Goal: Task Accomplishment & Management: Use online tool/utility

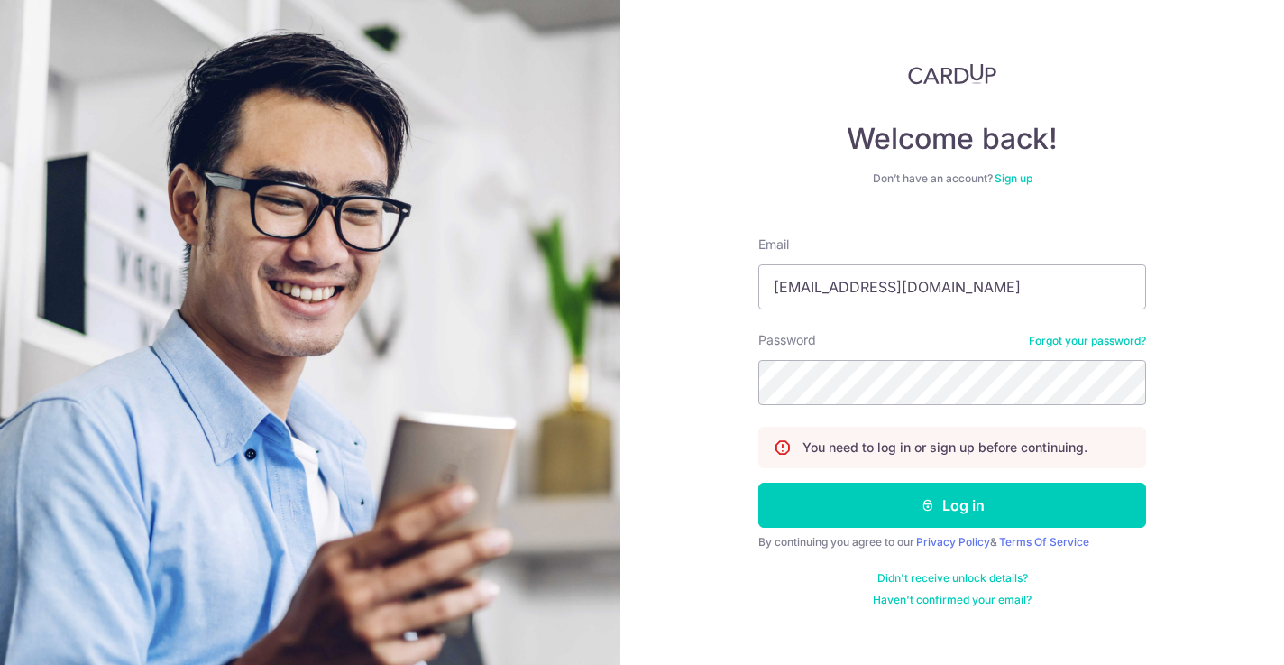
type input "stevenfoocf@thecellardoor.com.sg"
click at [952, 505] on button "Log in" at bounding box center [953, 505] width 388 height 45
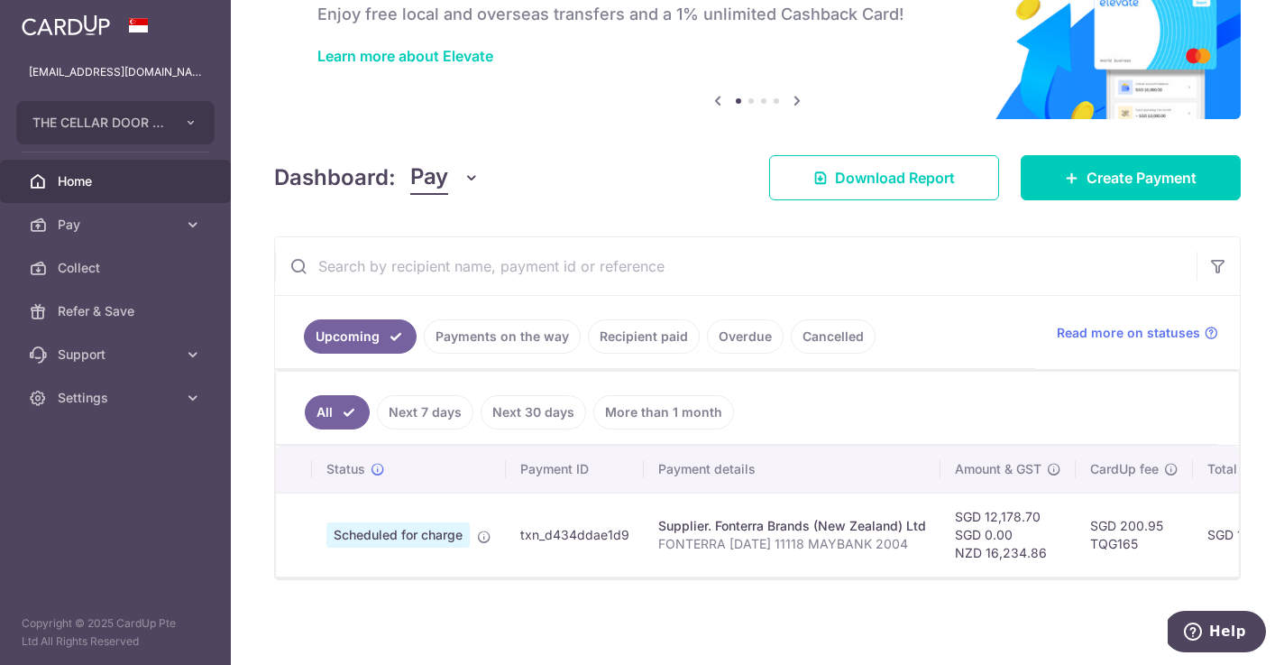
scroll to position [112, 0]
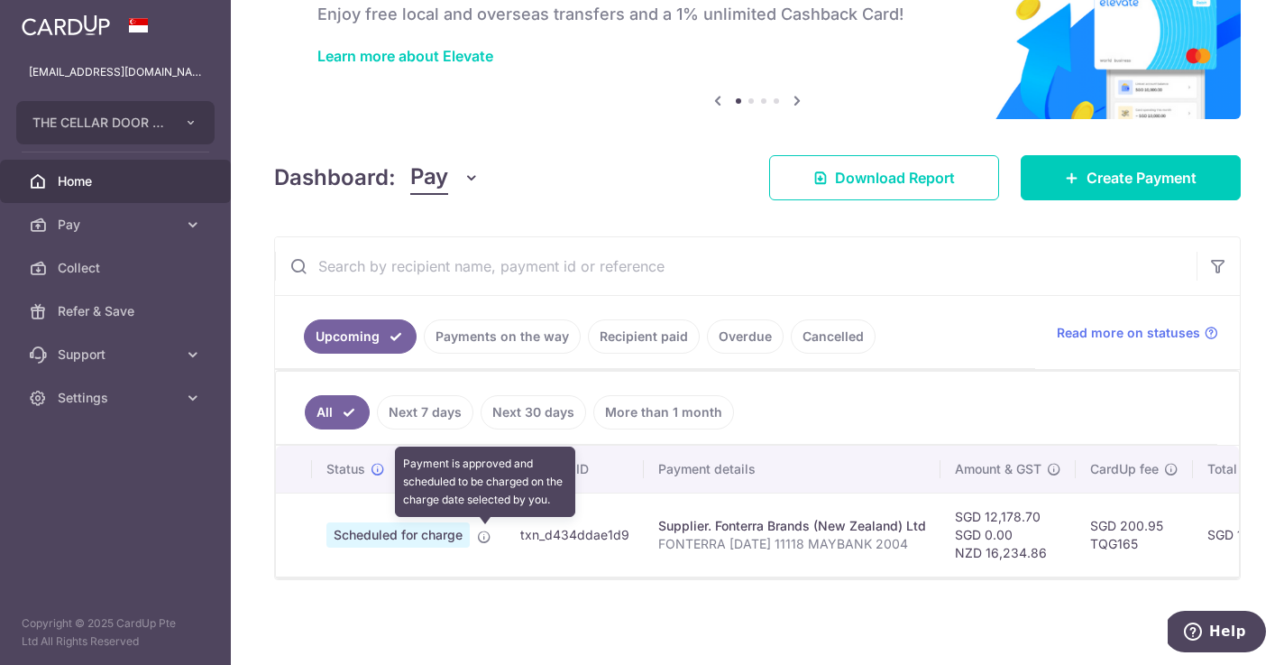
click at [489, 537] on icon at bounding box center [484, 536] width 14 height 14
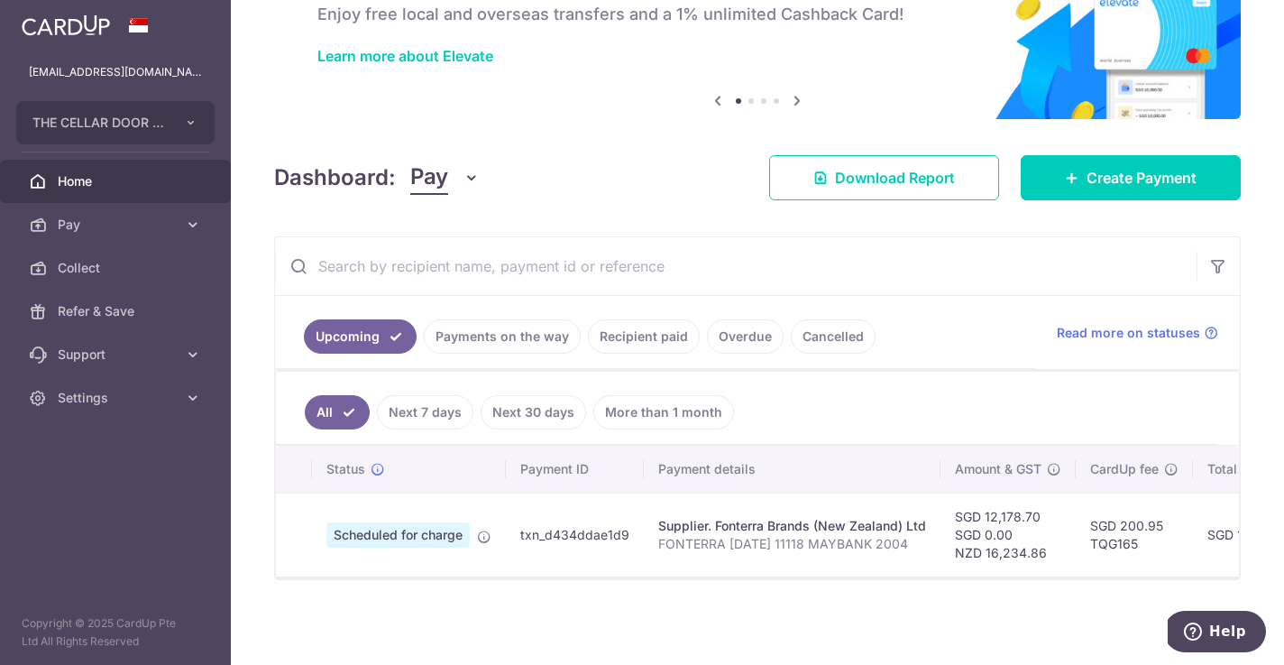
click at [488, 547] on td "Scheduled for charge Payment is approved and scheduled to be charged on the cha…" at bounding box center [409, 534] width 194 height 84
click at [193, 458] on aside "stevenfoocf@thecellardoor.com.sg THE CELLAR DOOR PTE LTD Add new company THE CE…" at bounding box center [115, 332] width 231 height 665
click at [391, 541] on span "Scheduled for charge" at bounding box center [397, 534] width 143 height 25
click at [513, 334] on link "Payments on the way" at bounding box center [502, 336] width 157 height 34
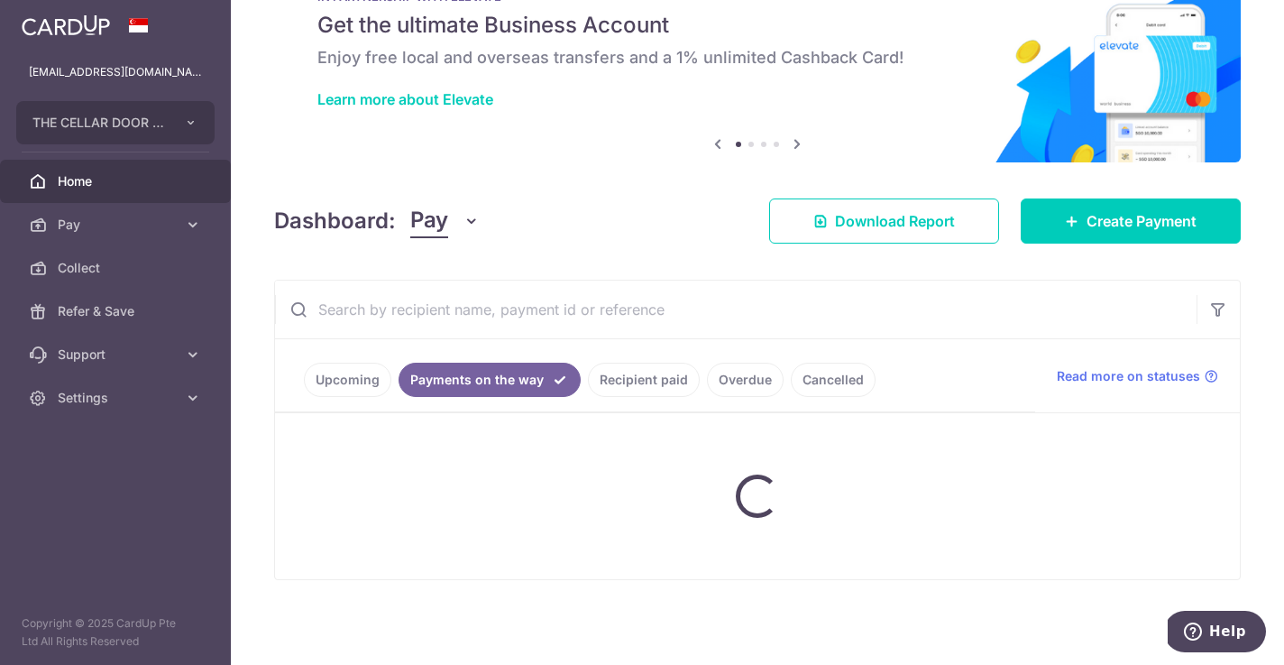
scroll to position [69, 0]
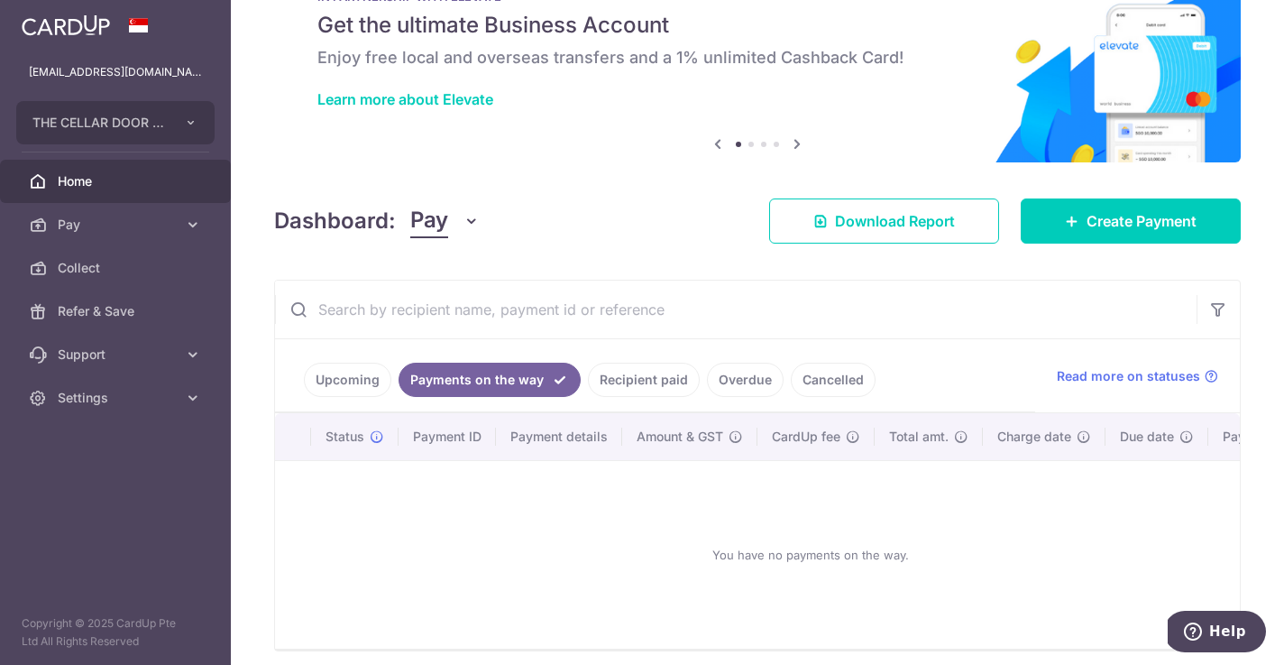
click at [344, 381] on link "Upcoming" at bounding box center [347, 380] width 87 height 34
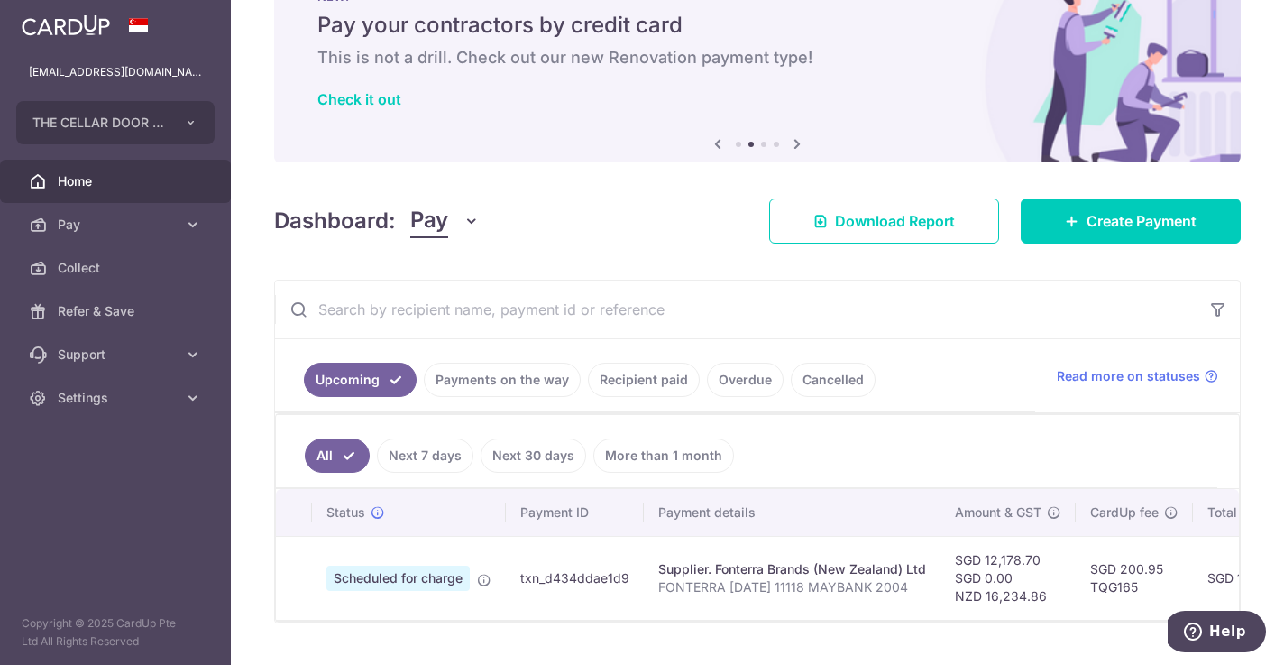
scroll to position [0, 0]
click at [419, 580] on span "Scheduled for charge" at bounding box center [397, 578] width 143 height 25
click at [712, 591] on p "FONTERRA 30JULY 11118 MAYBANK 2004" at bounding box center [792, 587] width 268 height 18
click at [93, 221] on span "Pay" at bounding box center [117, 225] width 119 height 18
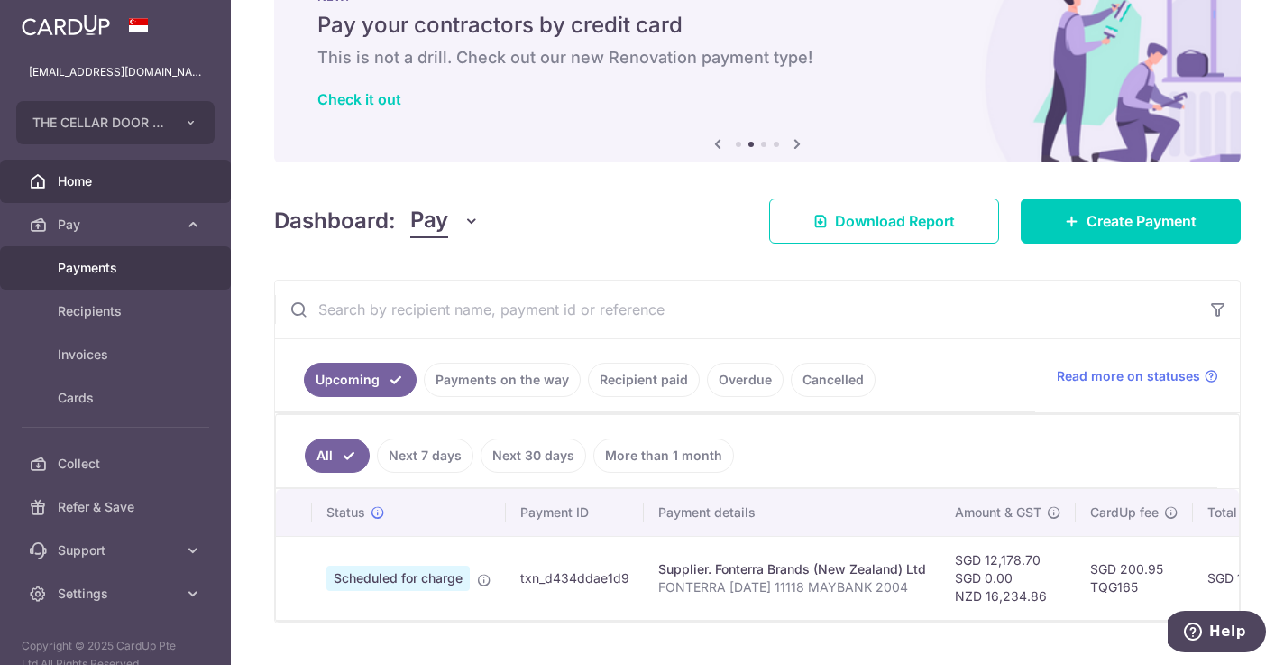
click at [94, 269] on span "Payments" at bounding box center [117, 268] width 119 height 18
